Goal: Transaction & Acquisition: Purchase product/service

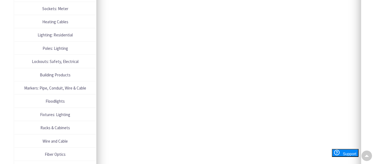
scroll to position [651, 0]
click at [72, 34] on span "Lighting: Residential" at bounding box center [55, 34] width 76 height 7
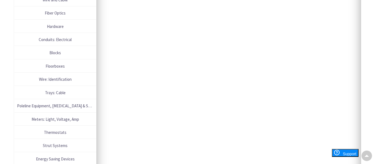
scroll to position [0, 0]
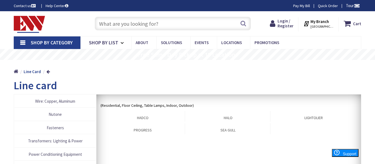
click at [119, 26] on input "text" at bounding box center [173, 24] width 156 height 14
type input "under cab tape light"
click at [239, 88] on h1 "Line card" at bounding box center [187, 86] width 347 height 12
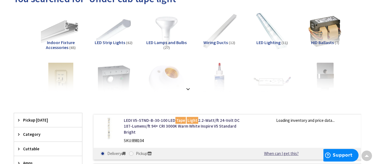
click at [270, 43] on span "LED Lighting" at bounding box center [268, 42] width 24 height 5
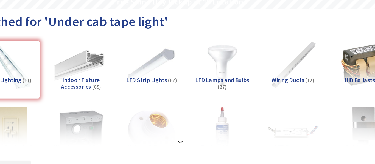
scroll to position [53, 0]
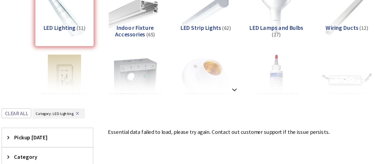
click at [75, 53] on div "LED Lighting (11)" at bounding box center [61, 52] width 44 height 44
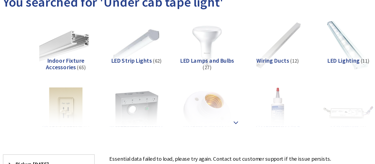
scroll to position [27, 0]
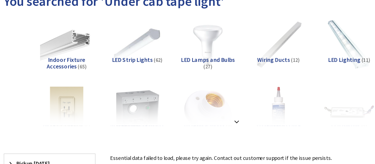
click at [268, 86] on span "LED Lighting" at bounding box center [268, 85] width 24 height 5
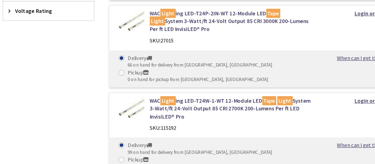
scroll to position [276, 0]
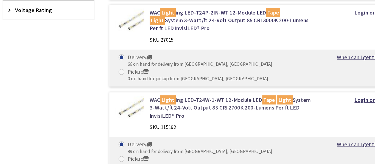
click at [177, 113] on link "WAC Light ing LED-T24W-1-WT 12-Module LED Tape Light System 3-Watt/ft 24-Volt O…" at bounding box center [184, 122] width 121 height 18
